Goal: Transaction & Acquisition: Obtain resource

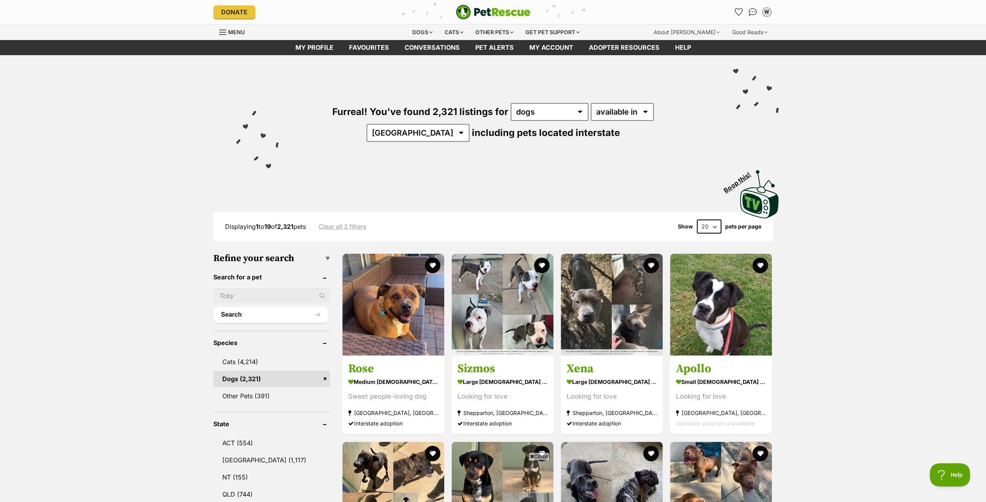
scroll to position [117, 0]
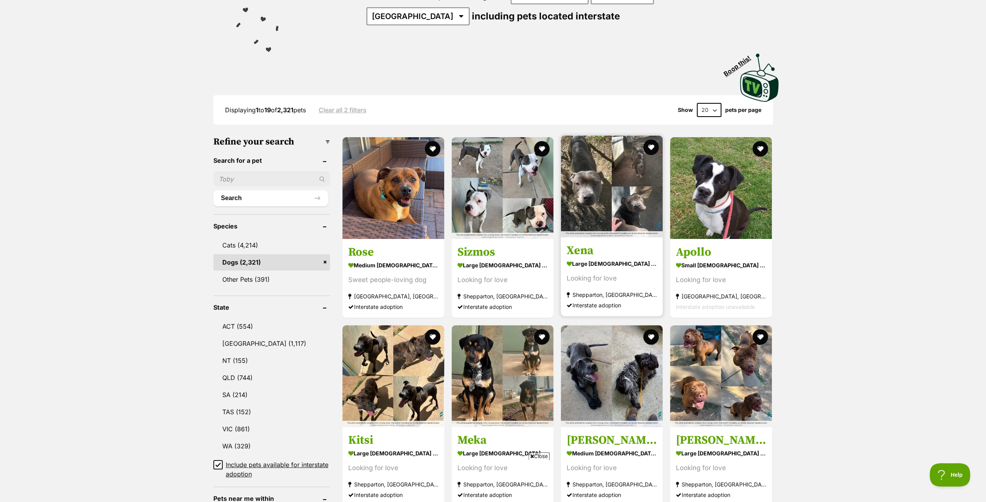
click at [588, 186] on img at bounding box center [612, 187] width 102 height 102
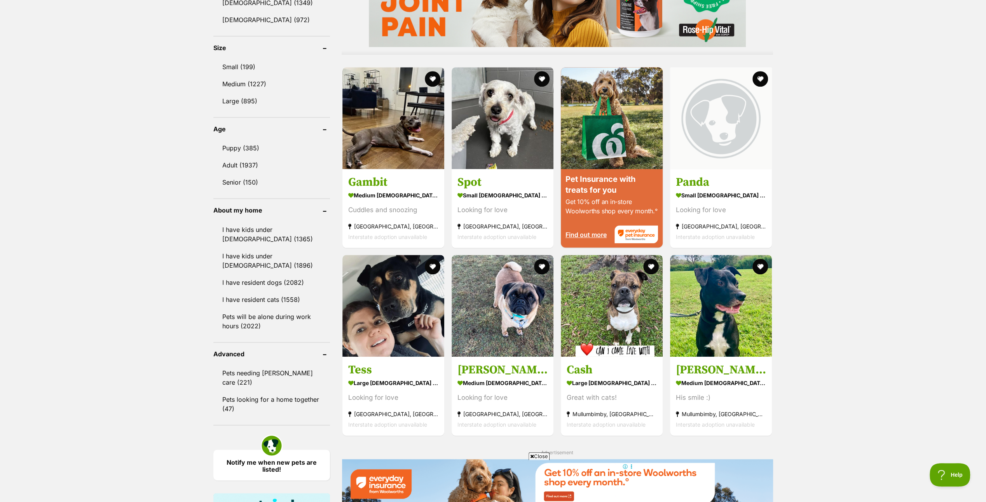
scroll to position [893, 0]
